Goal: Navigation & Orientation: Understand site structure

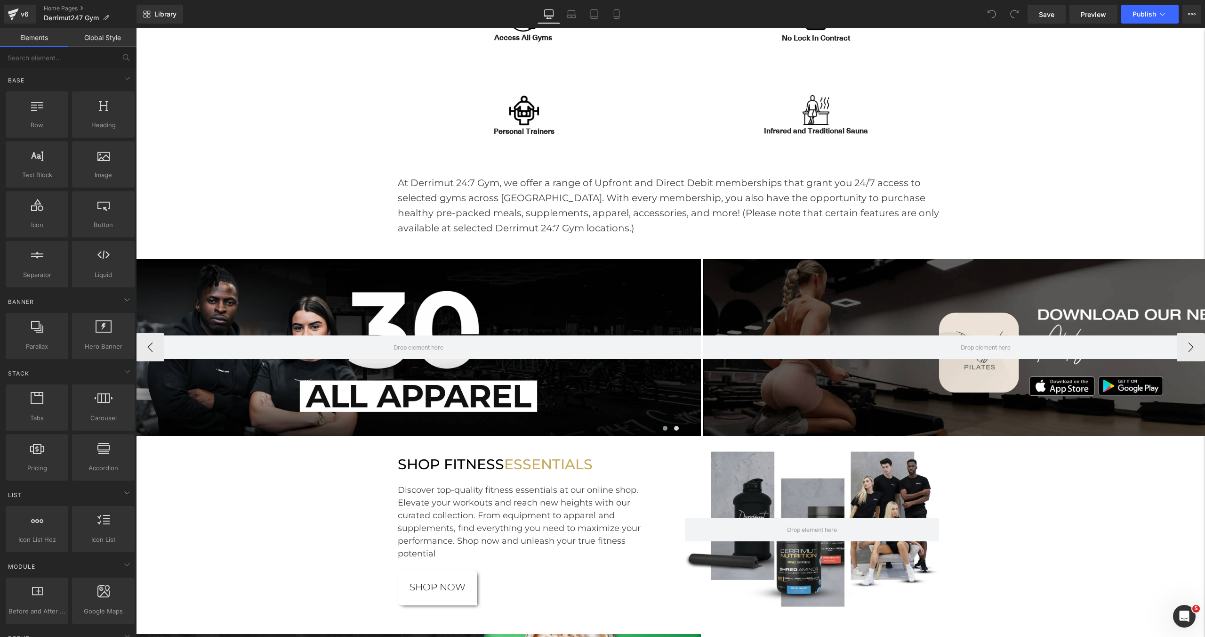
scroll to position [641, 0]
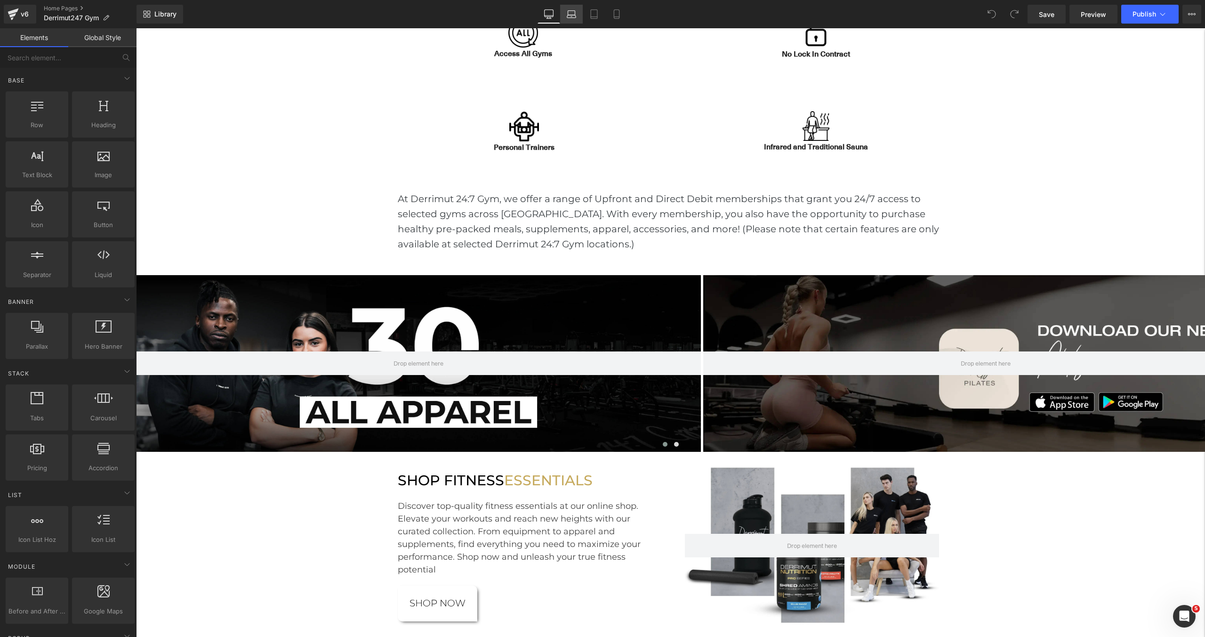
click at [569, 19] on link "Laptop" at bounding box center [571, 14] width 23 height 19
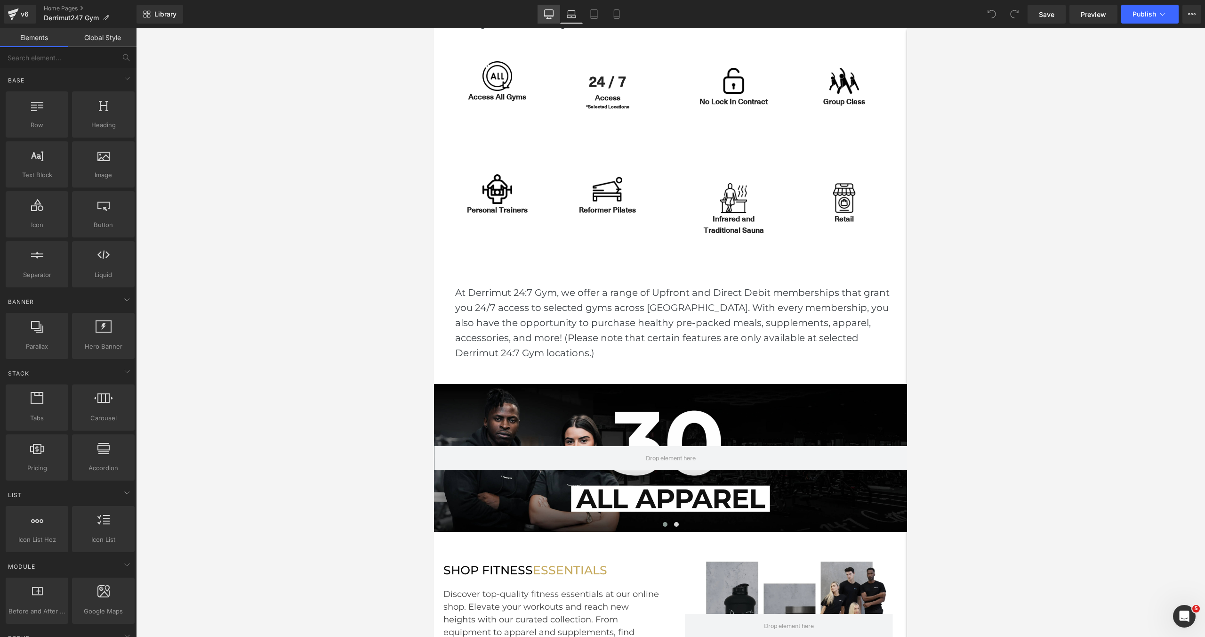
scroll to position [2760, 473]
click at [557, 15] on link "Desktop" at bounding box center [549, 14] width 23 height 19
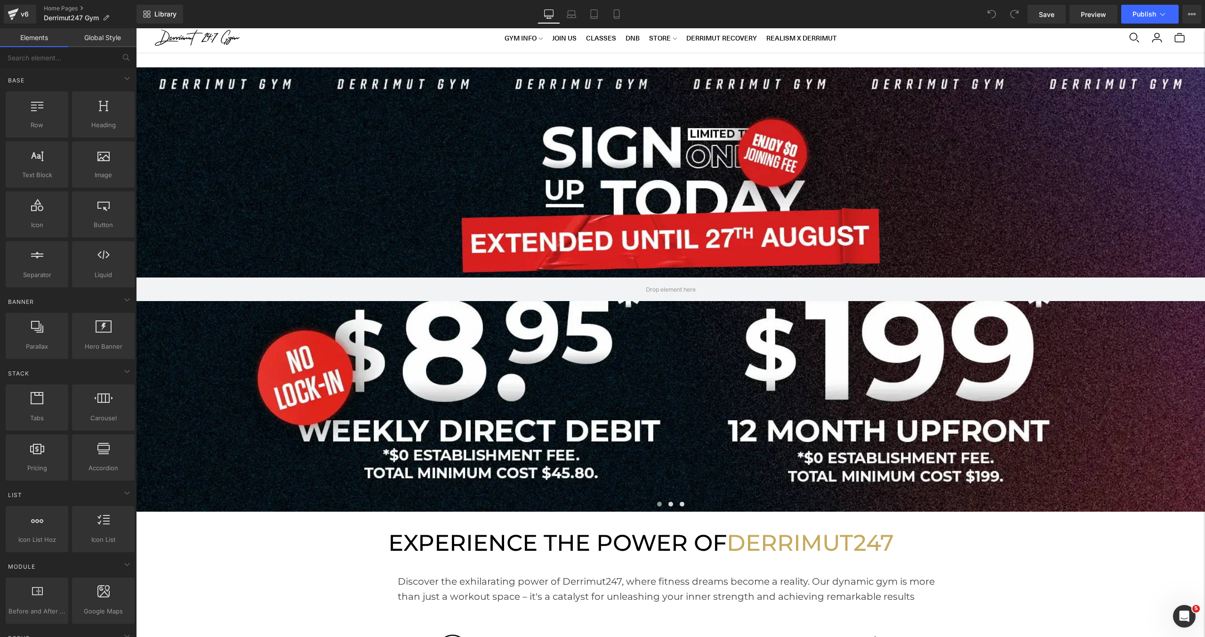
scroll to position [0, 0]
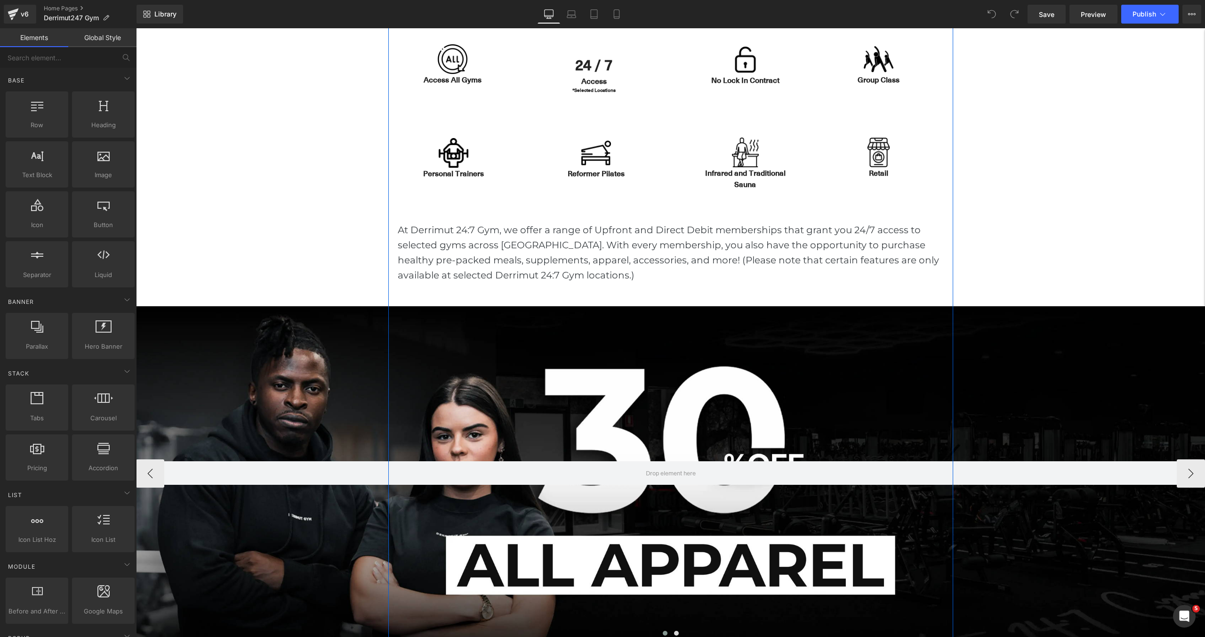
click at [361, 295] on div "Hero Banner Hero Banner ‹ › [GEOGRAPHIC_DATA]" at bounding box center [670, 466] width 1069 height 348
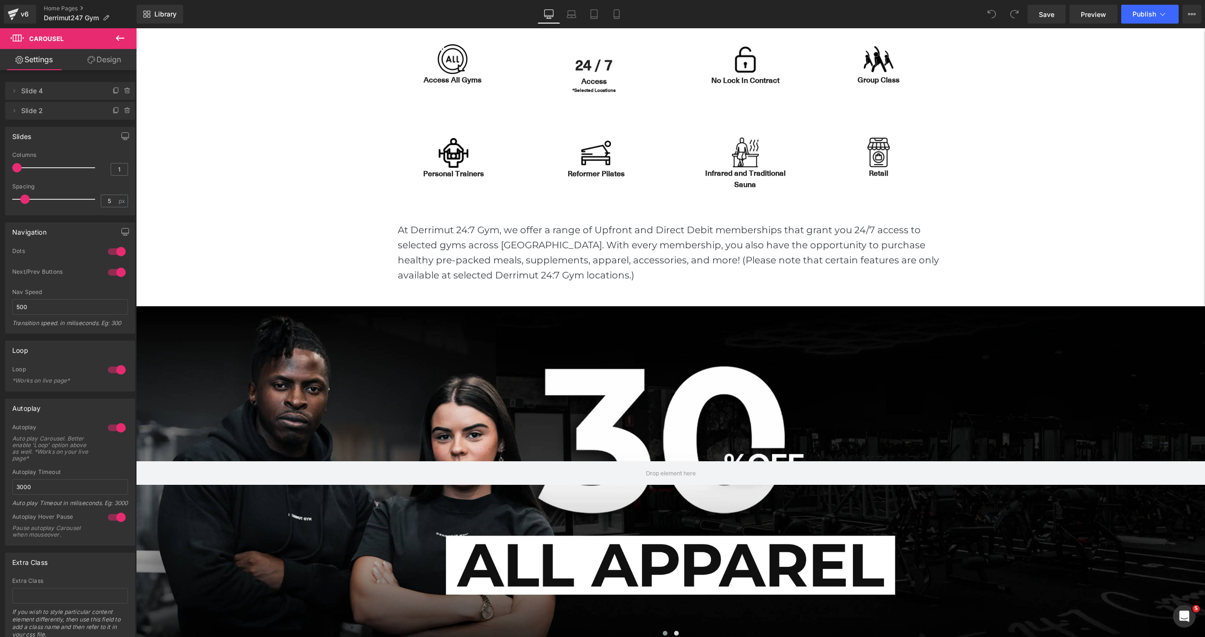
click at [117, 42] on icon at bounding box center [119, 37] width 11 height 11
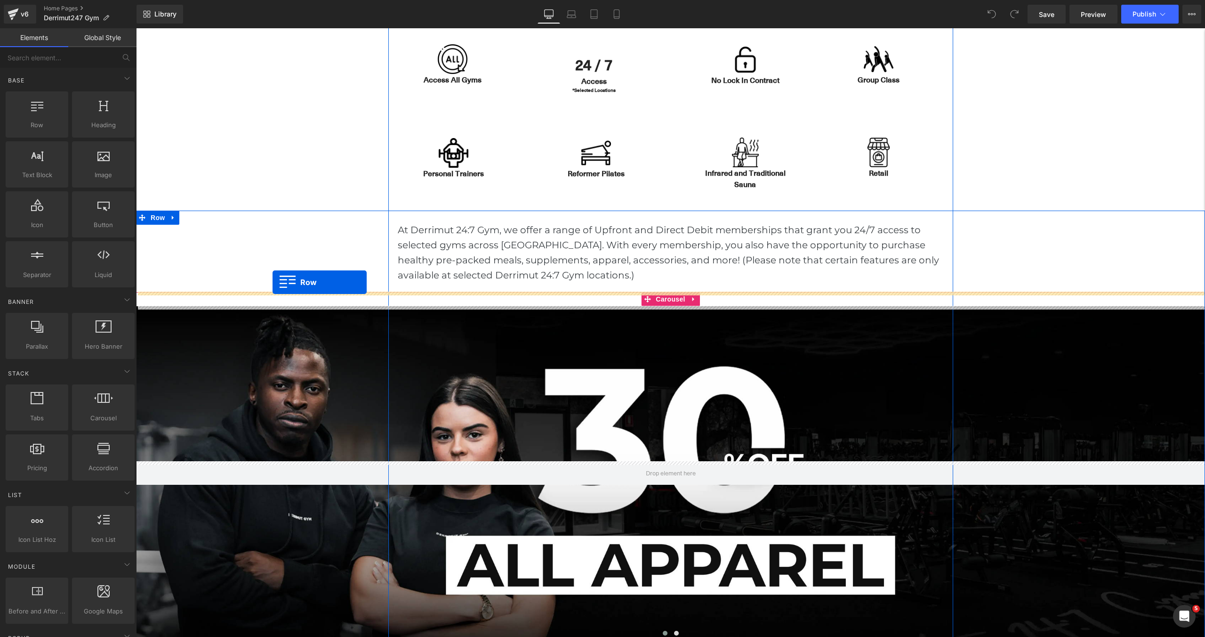
drag, startPoint x: 161, startPoint y: 153, endPoint x: 273, endPoint y: 282, distance: 170.9
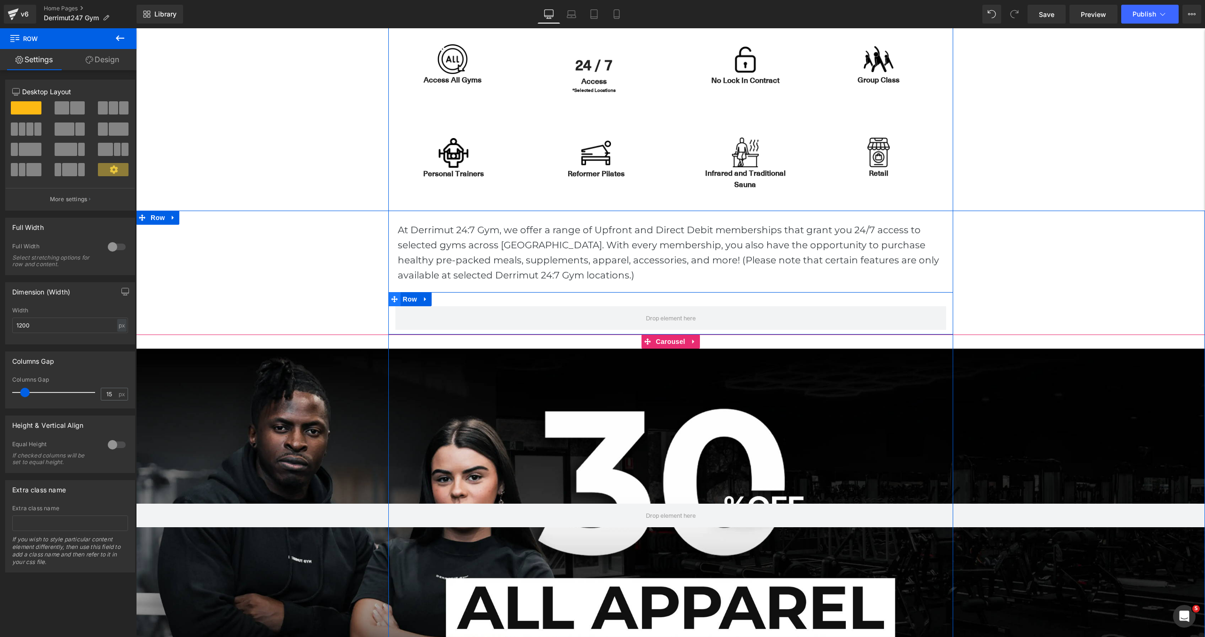
click at [398, 298] on span at bounding box center [394, 299] width 12 height 14
click at [30, 130] on span at bounding box center [29, 128] width 7 height 13
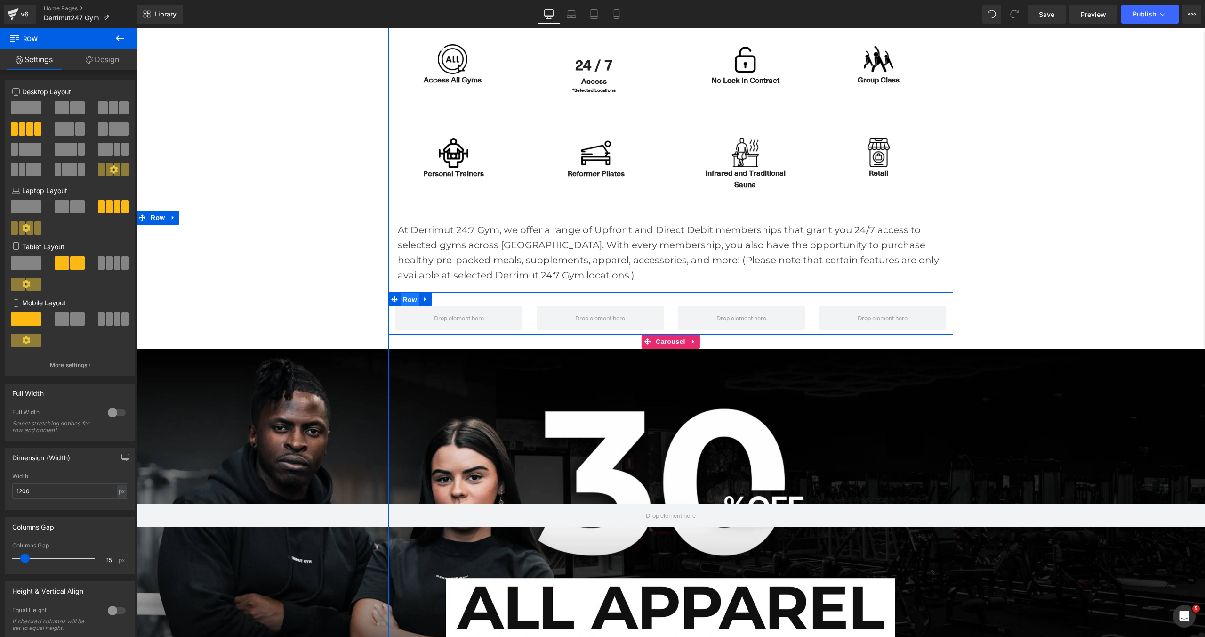
click at [417, 300] on span "Row" at bounding box center [410, 299] width 19 height 14
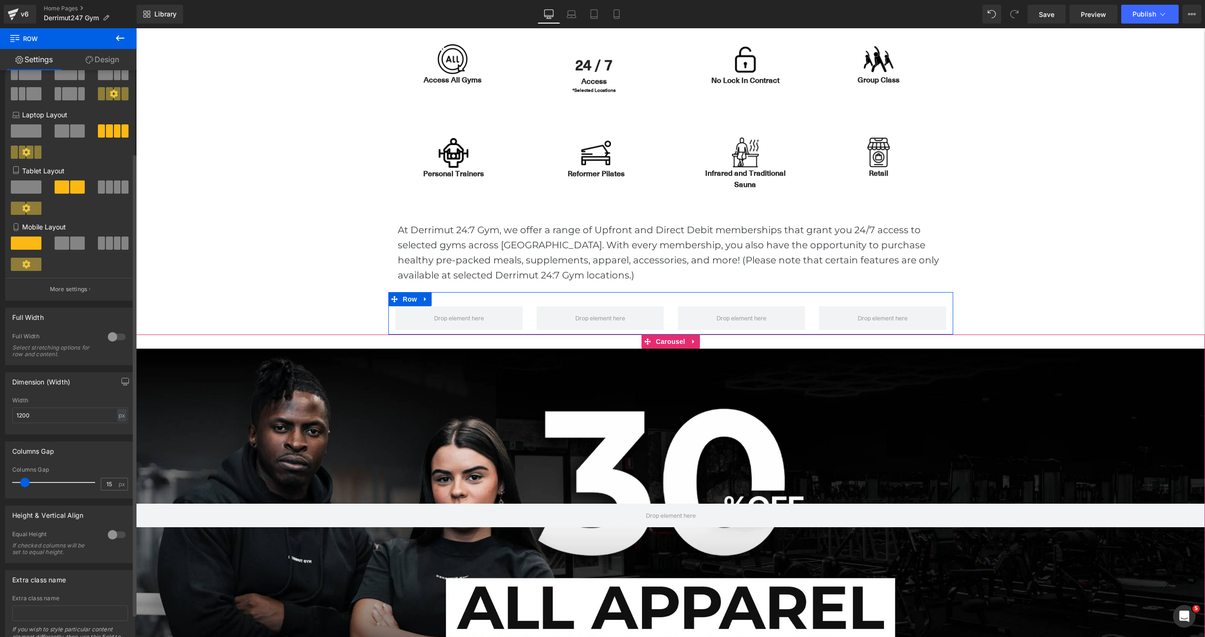
scroll to position [70, 0]
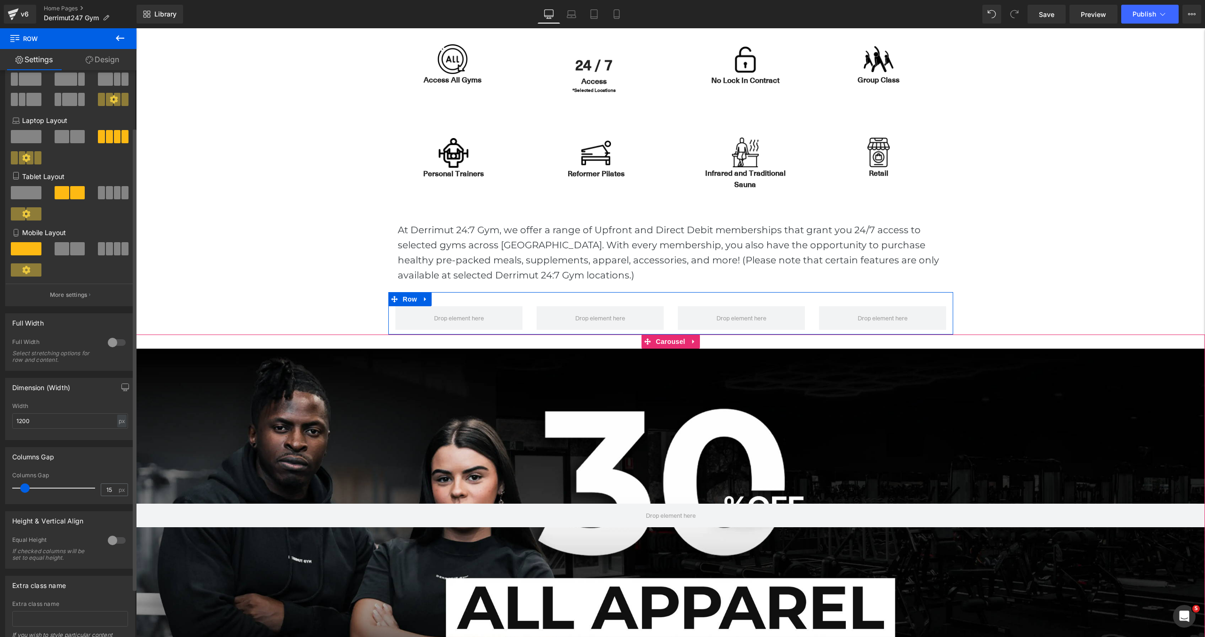
click at [119, 345] on div at bounding box center [116, 342] width 23 height 15
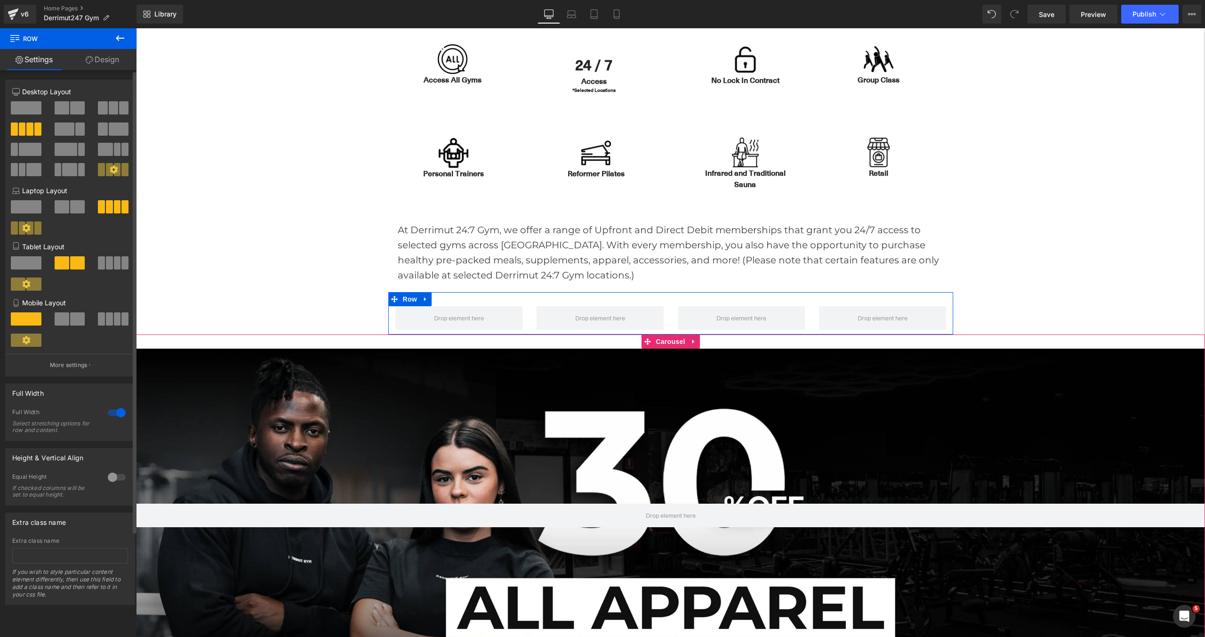
scroll to position [0, 0]
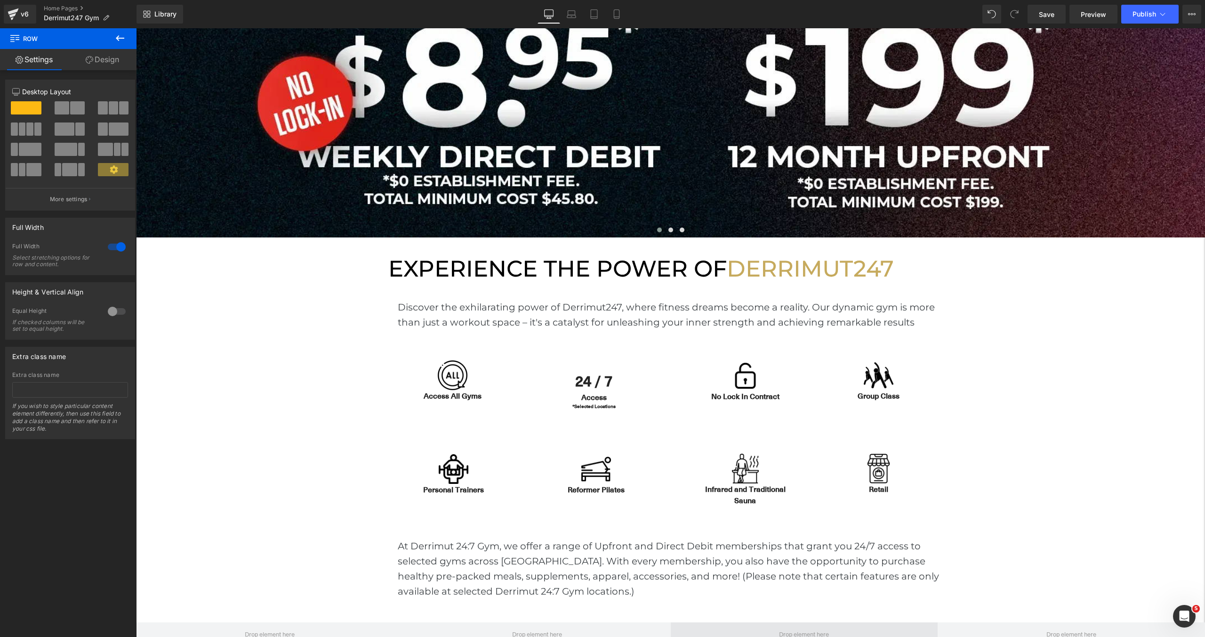
scroll to position [169, 0]
